Goal: Transaction & Acquisition: Register for event/course

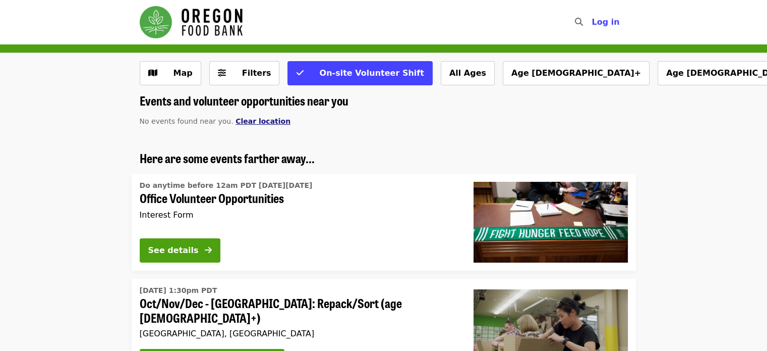
click at [249, 117] on span "Clear location" at bounding box center [263, 121] width 55 height 8
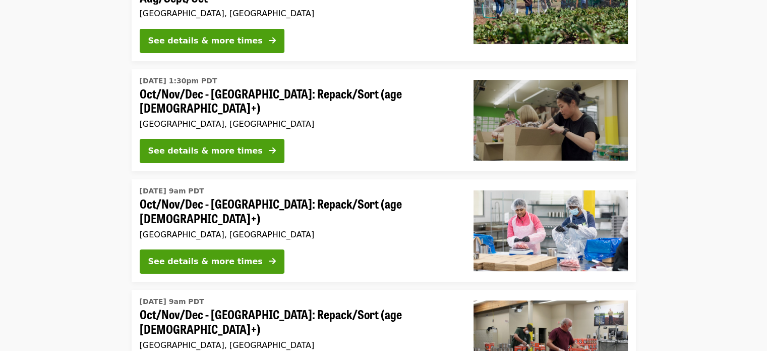
scroll to position [185, 0]
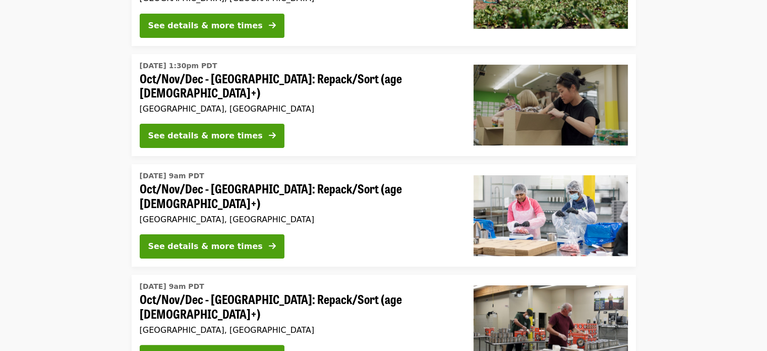
click at [243, 171] on span "[DATE] 9am PDT" at bounding box center [299, 176] width 318 height 11
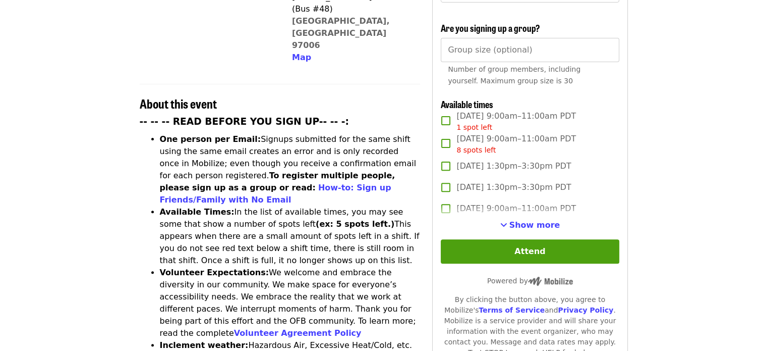
scroll to position [317, 0]
click at [513, 228] on button "Show more" at bounding box center [530, 224] width 60 height 12
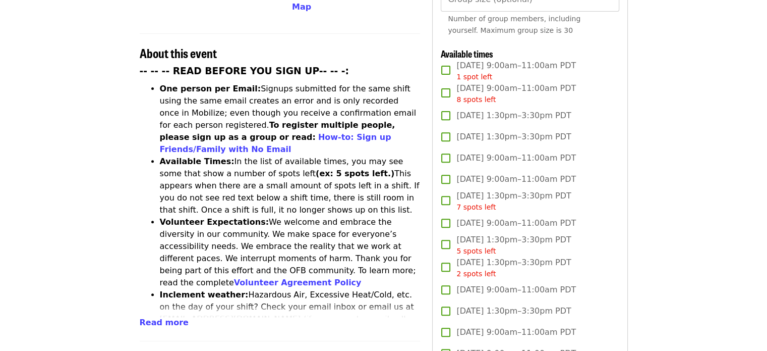
scroll to position [382, 0]
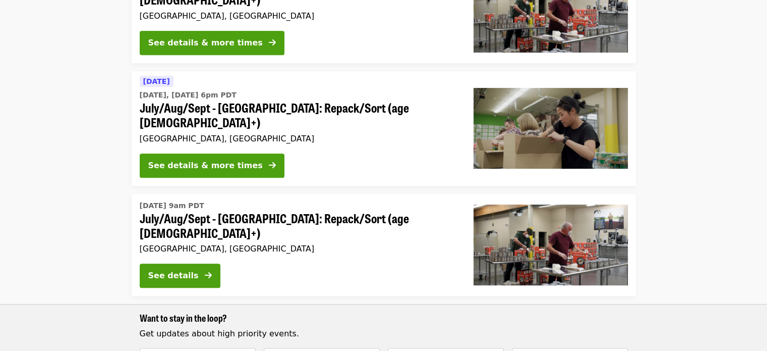
scroll to position [497, 0]
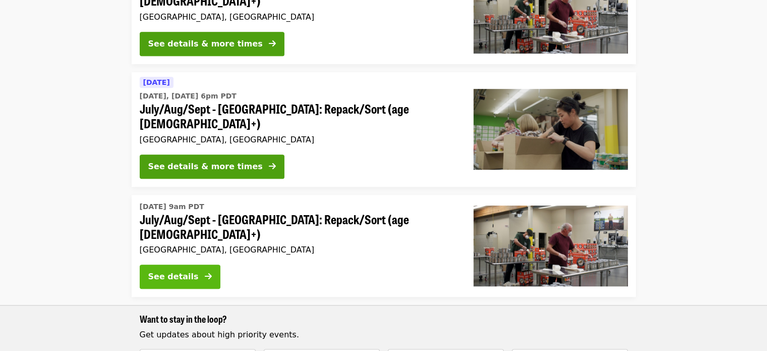
click at [184, 270] on div "See details" at bounding box center [173, 276] width 50 height 12
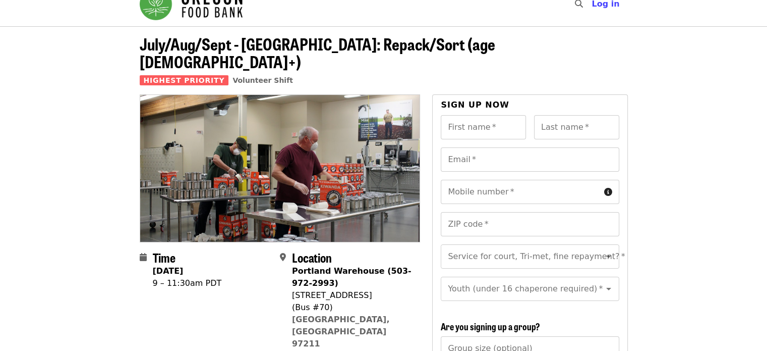
scroll to position [15, 0]
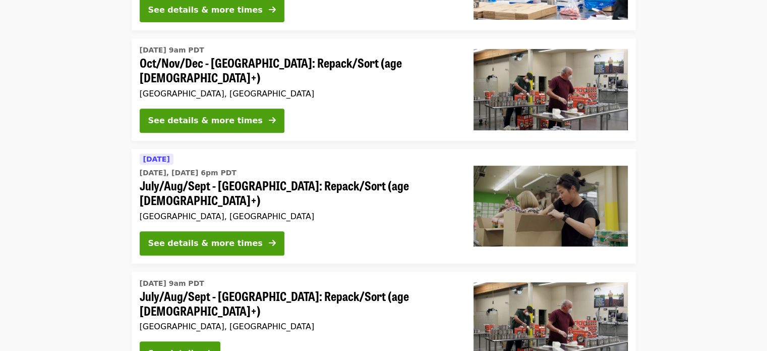
scroll to position [268, 0]
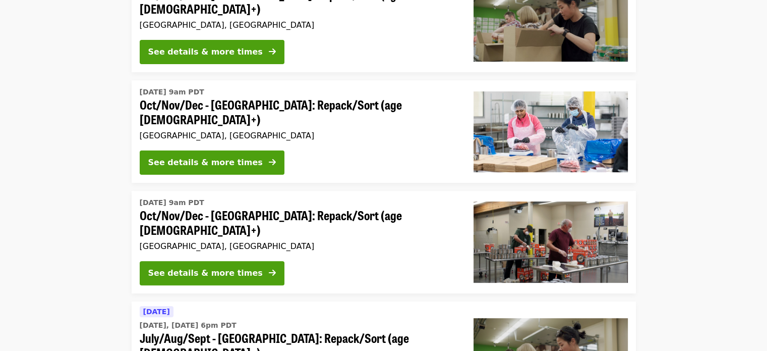
click at [247, 90] on span "[DATE] 9am PDT" at bounding box center [299, 92] width 318 height 11
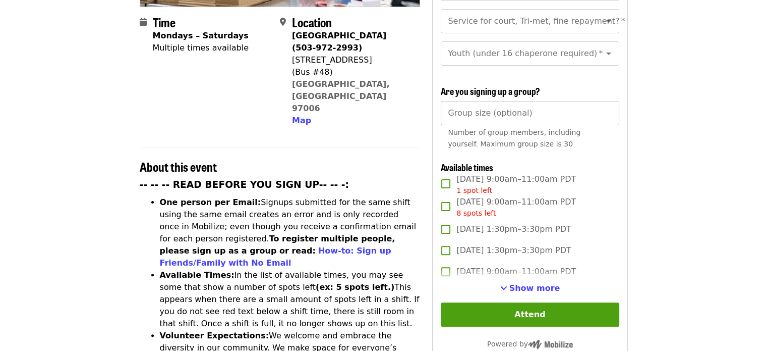
scroll to position [255, 0]
